Goal: Information Seeking & Learning: Find specific fact

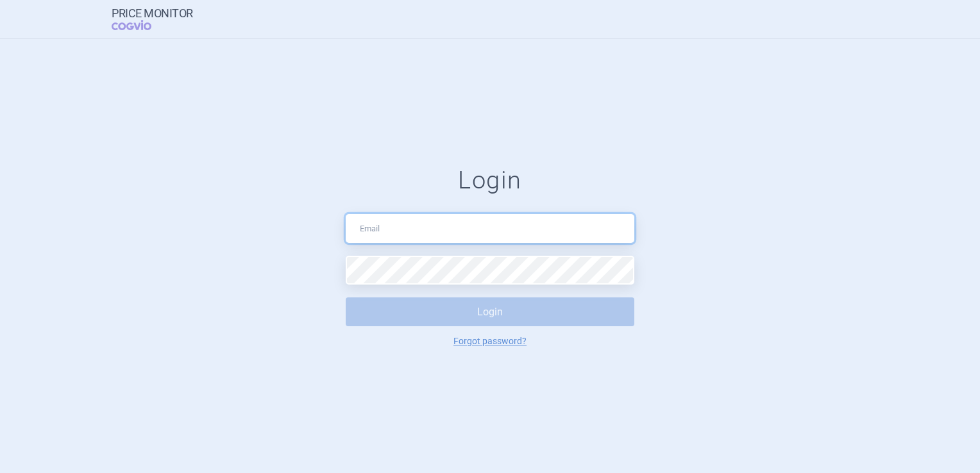
type input "[EMAIL_ADDRESS][DOMAIN_NAME]"
click at [536, 314] on button "Login" at bounding box center [490, 312] width 289 height 29
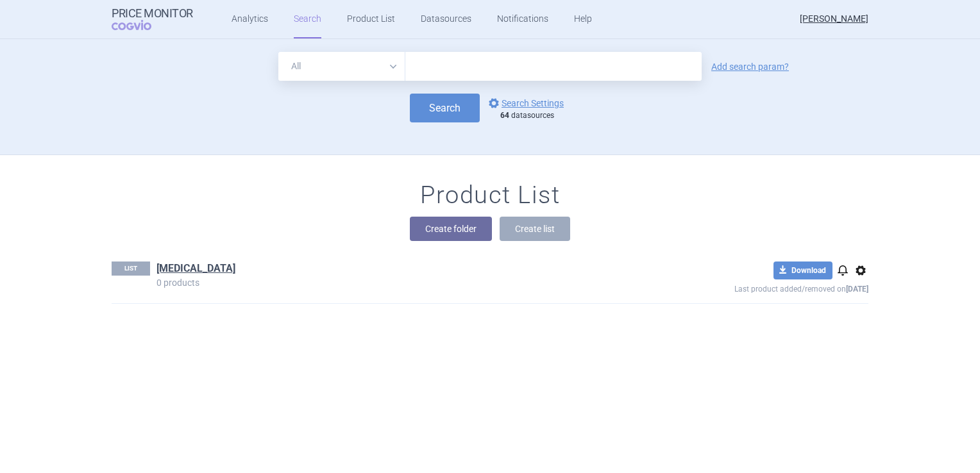
click at [440, 66] on input "text" at bounding box center [553, 66] width 296 height 29
type input "cejemly"
click at [434, 110] on button "Search" at bounding box center [445, 108] width 70 height 29
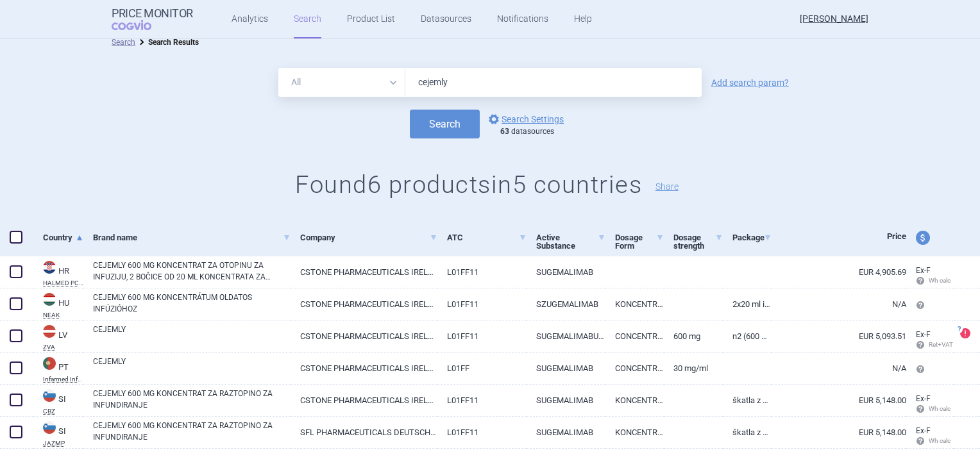
scroll to position [27, 0]
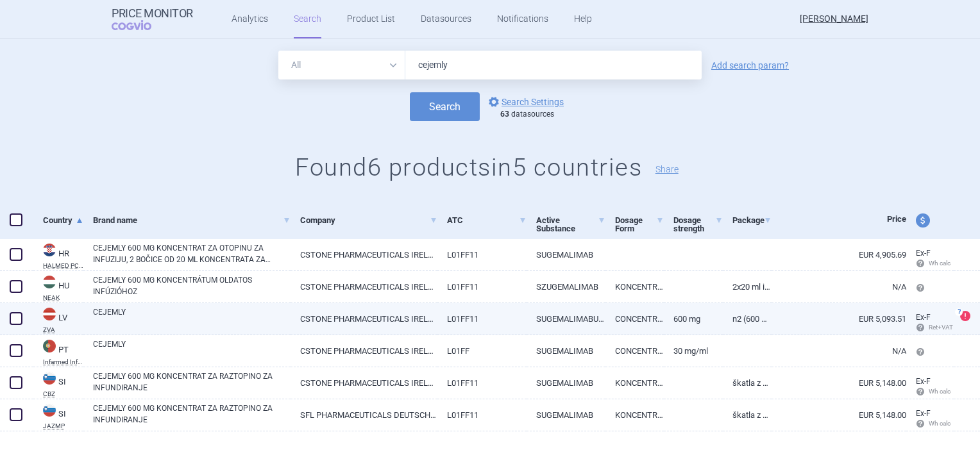
click at [185, 308] on link "CEJEMLY" at bounding box center [192, 318] width 198 height 23
select select "EUR"
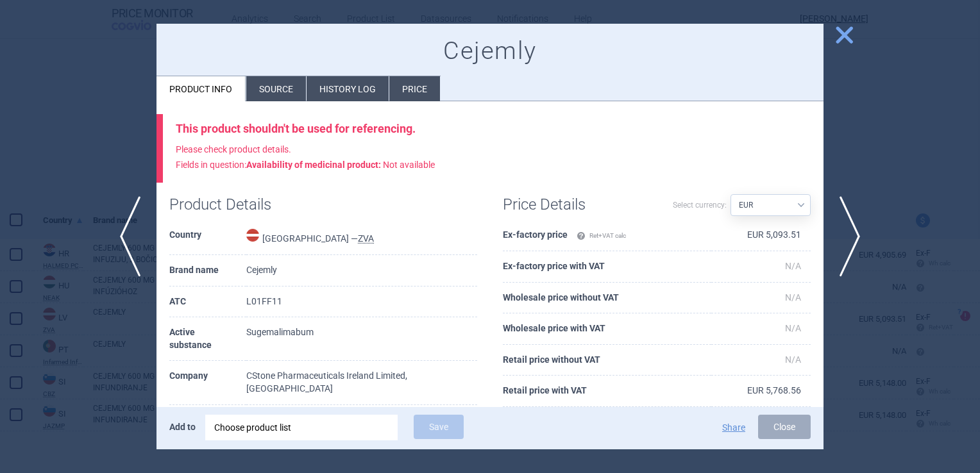
click at [282, 86] on li "Source" at bounding box center [276, 88] width 60 height 25
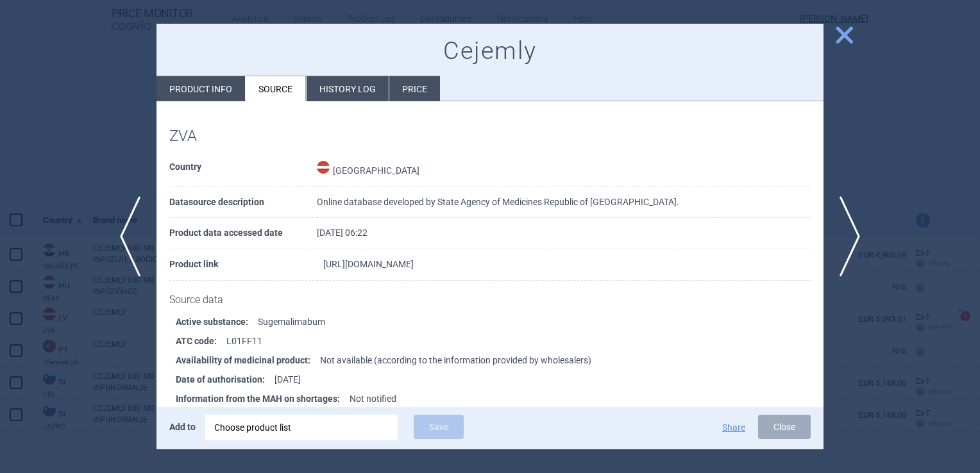
click at [414, 264] on link "[URL][DOMAIN_NAME]" at bounding box center [368, 264] width 90 height 9
